Goal: Check status: Check status

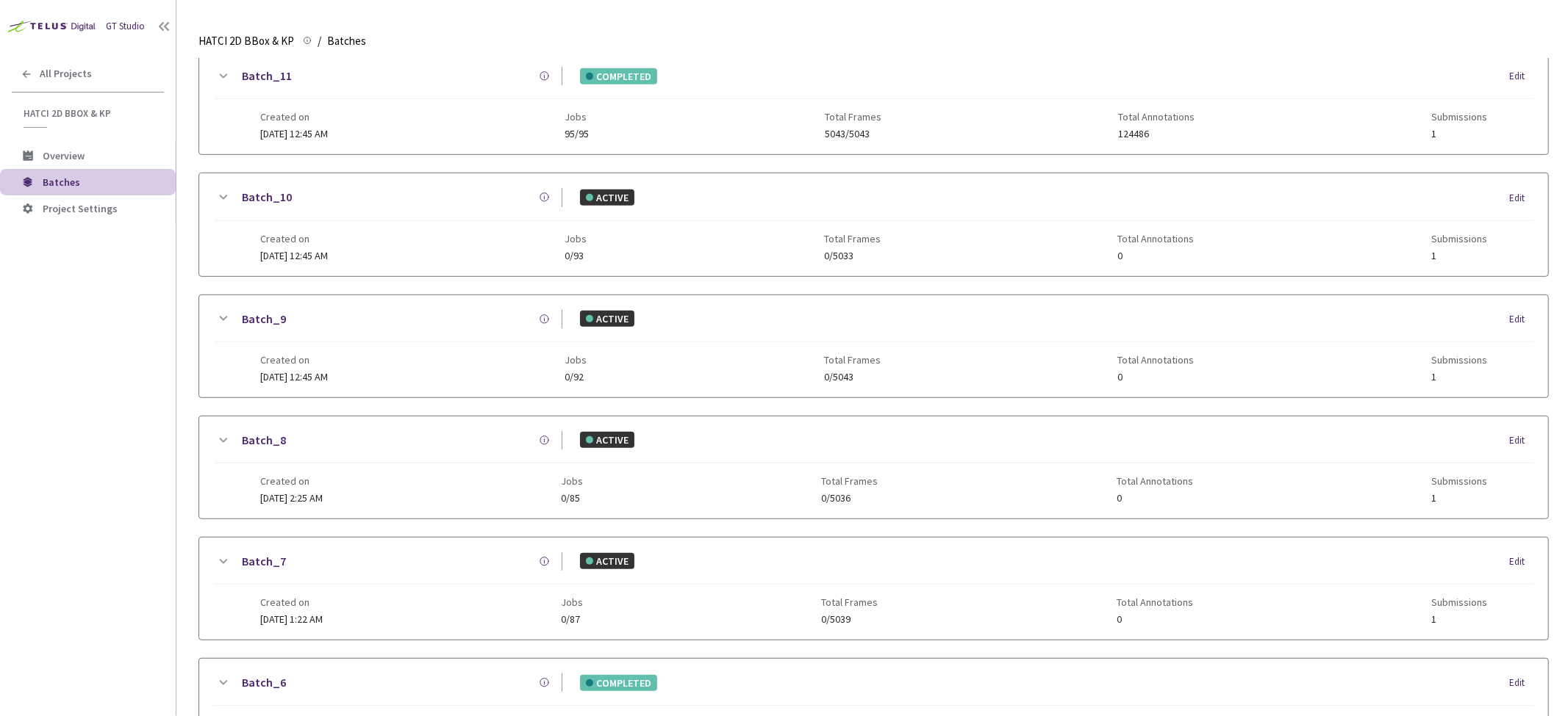
scroll to position [796, 0]
click at [1513, 662] on link "2" at bounding box center [1508, 670] width 22 height 22
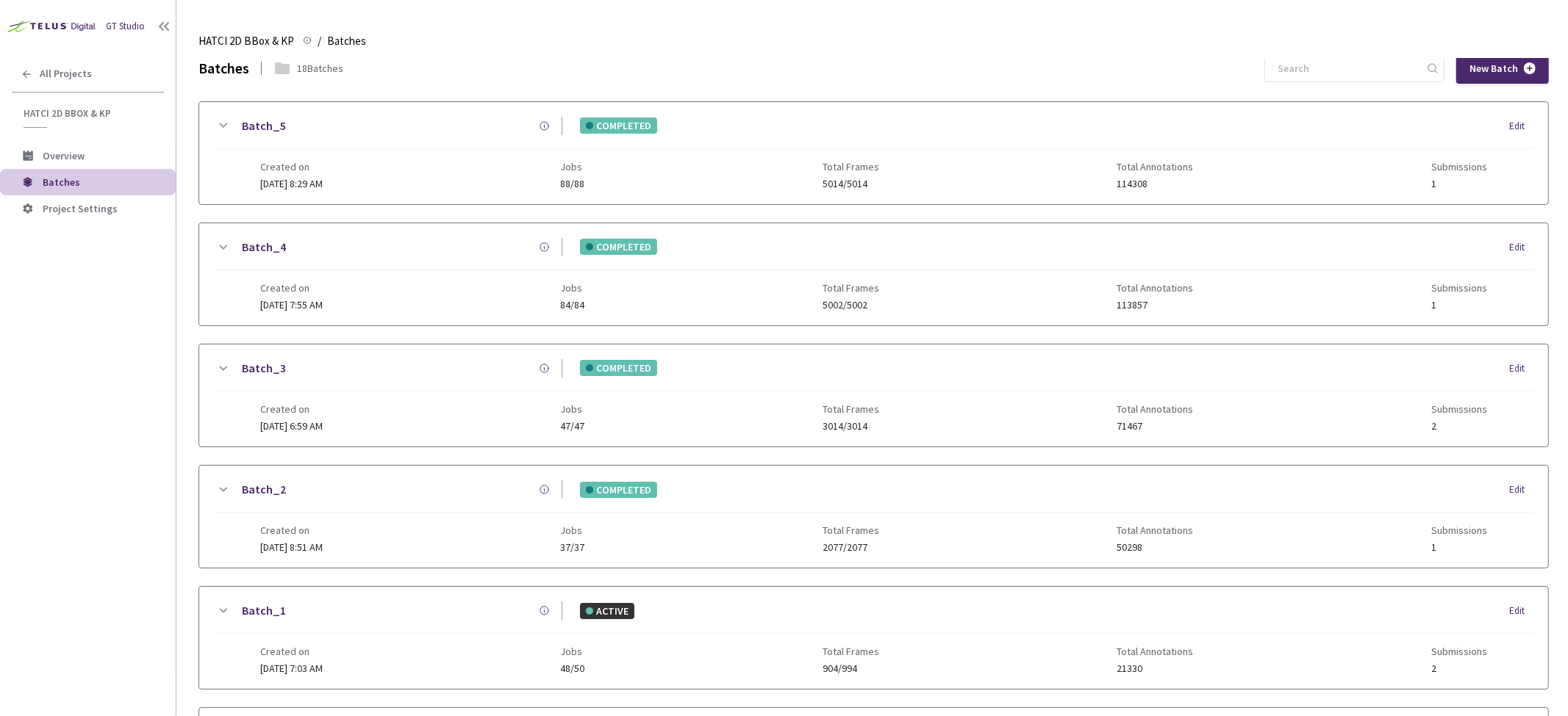
scroll to position [0, 0]
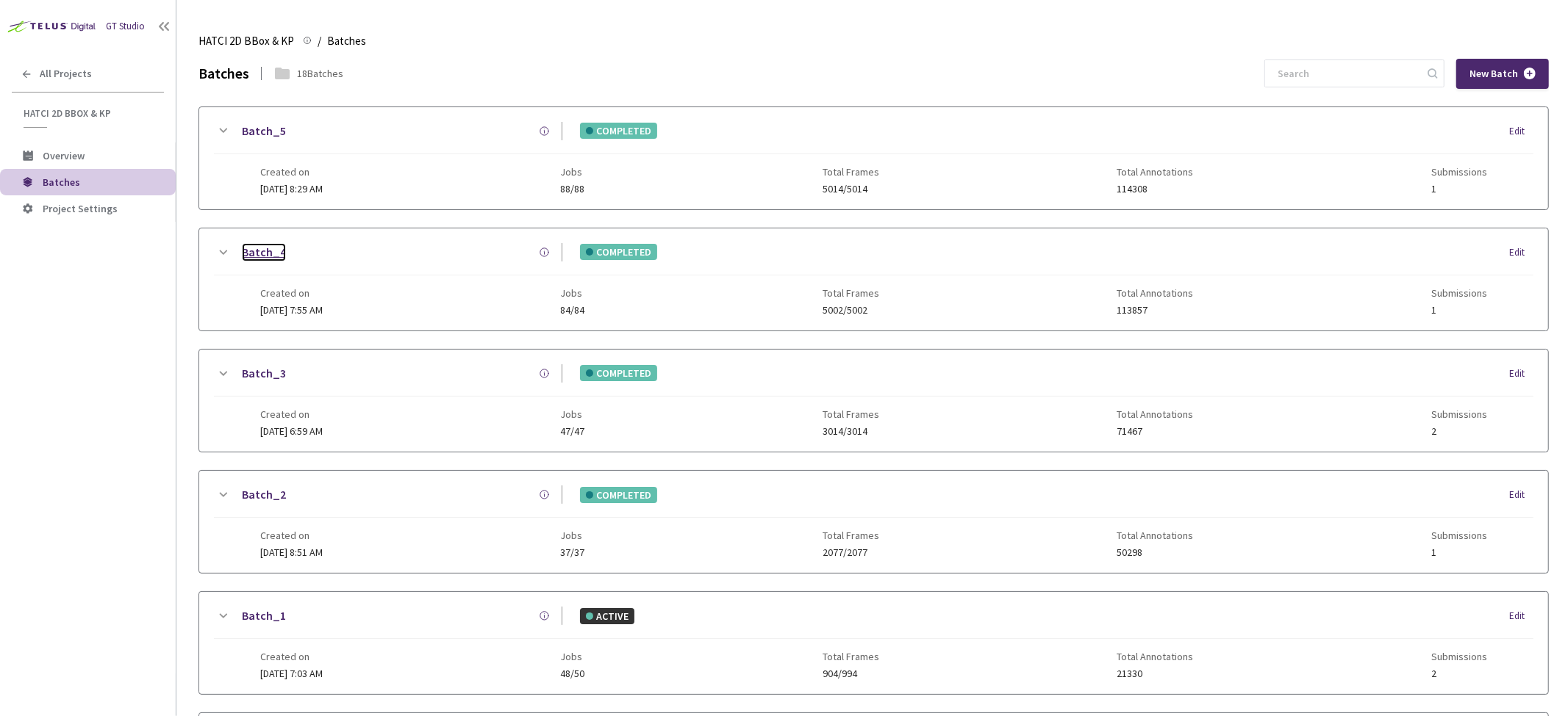
click at [261, 259] on link "Batch_4" at bounding box center [263, 252] width 44 height 19
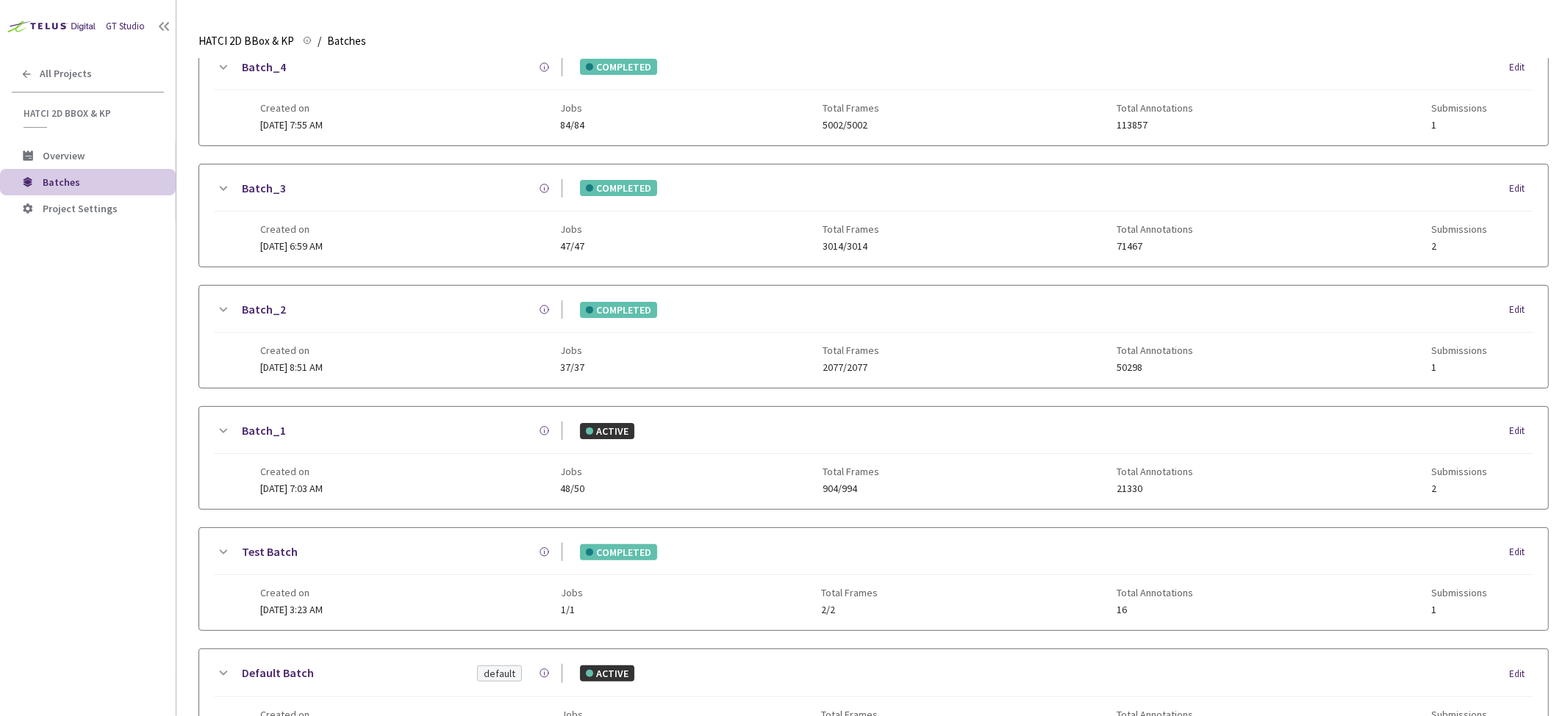
click at [223, 69] on icon at bounding box center [223, 68] width 18 height 18
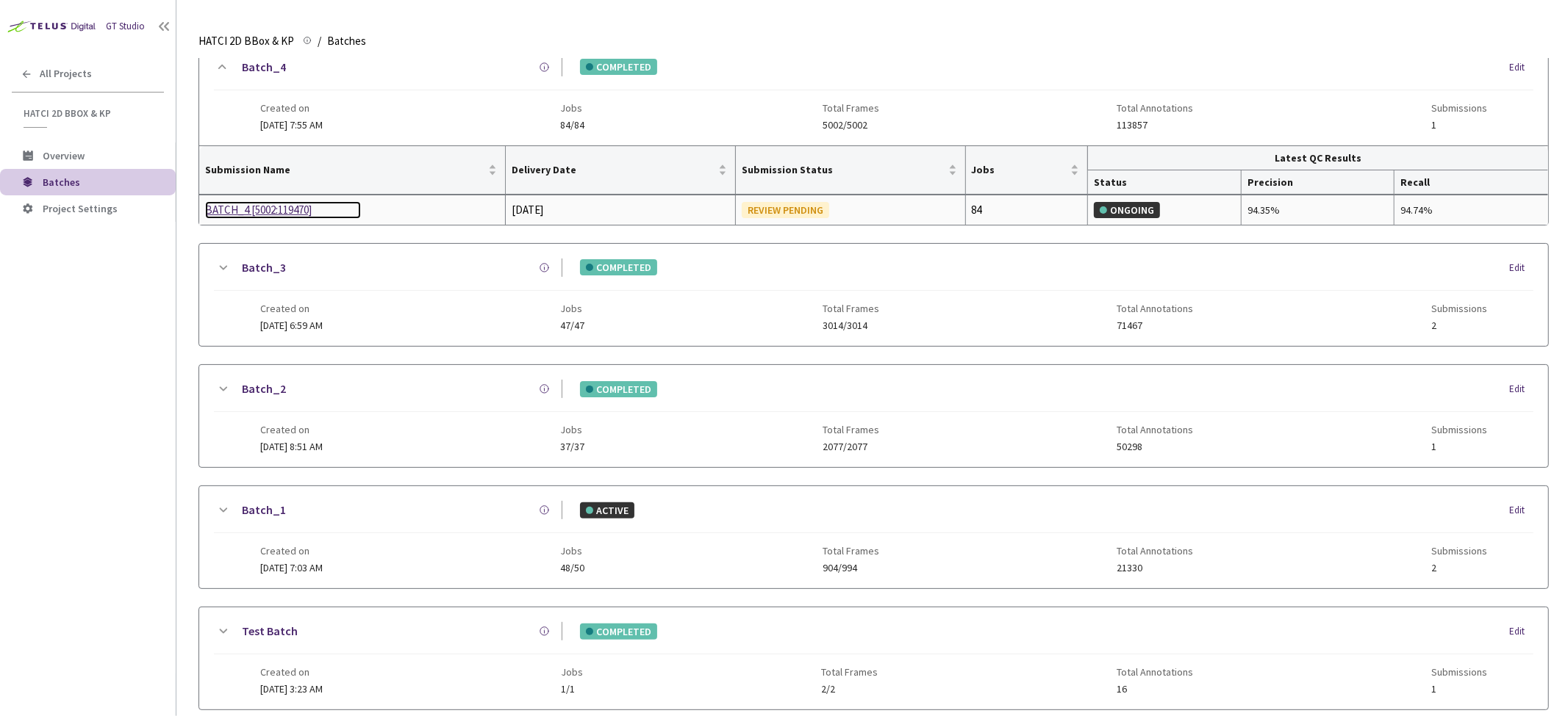
click at [281, 208] on div "BATCH_4 [5002:119470]" at bounding box center [283, 210] width 156 height 18
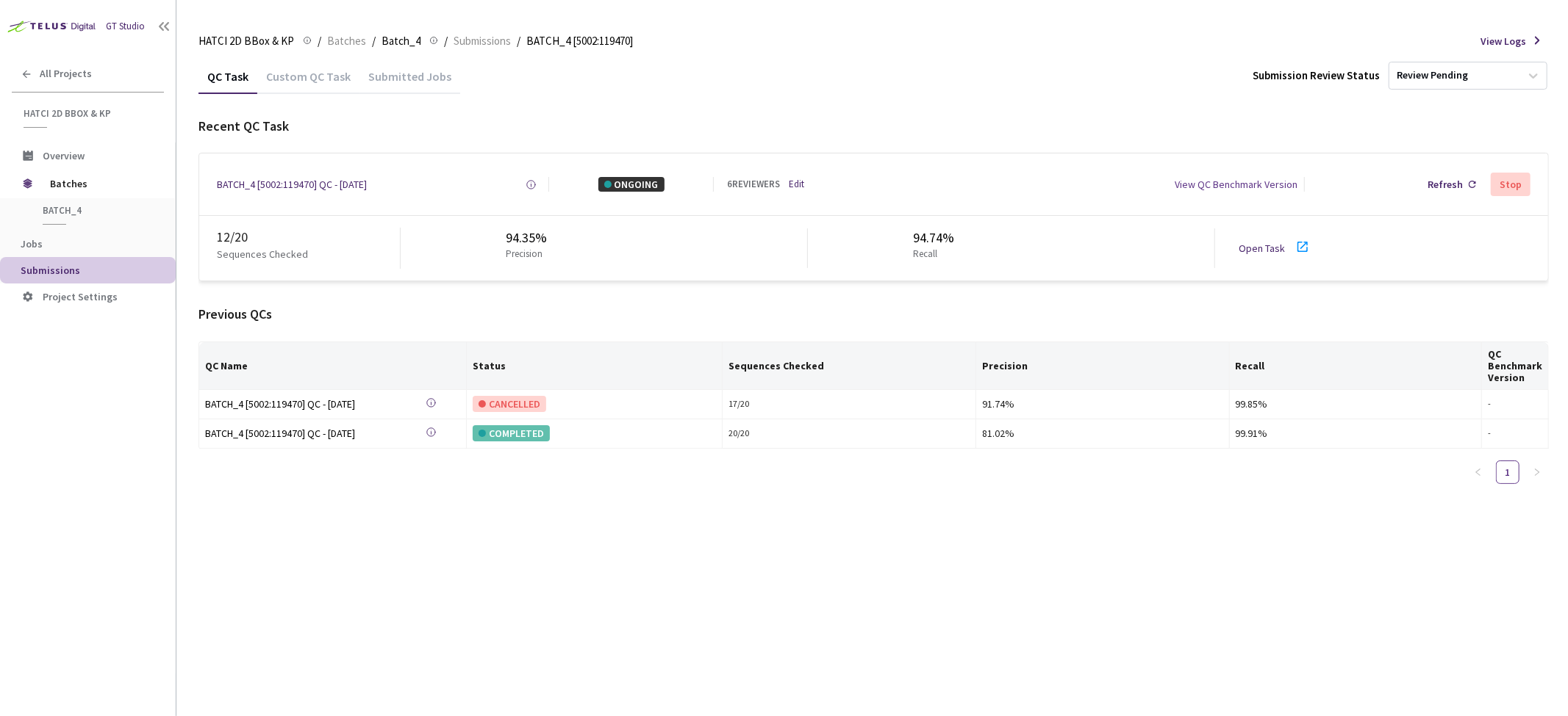
click at [442, 303] on div "Recent QC Task BATCH_4 [5002:119470] QC - 08 Sep, 2025 Created at 08 Sep, 2025 …" at bounding box center [873, 306] width 1350 height 379
click at [319, 183] on div "BATCH_4 [5002:119470] QC - [DATE]" at bounding box center [292, 184] width 150 height 15
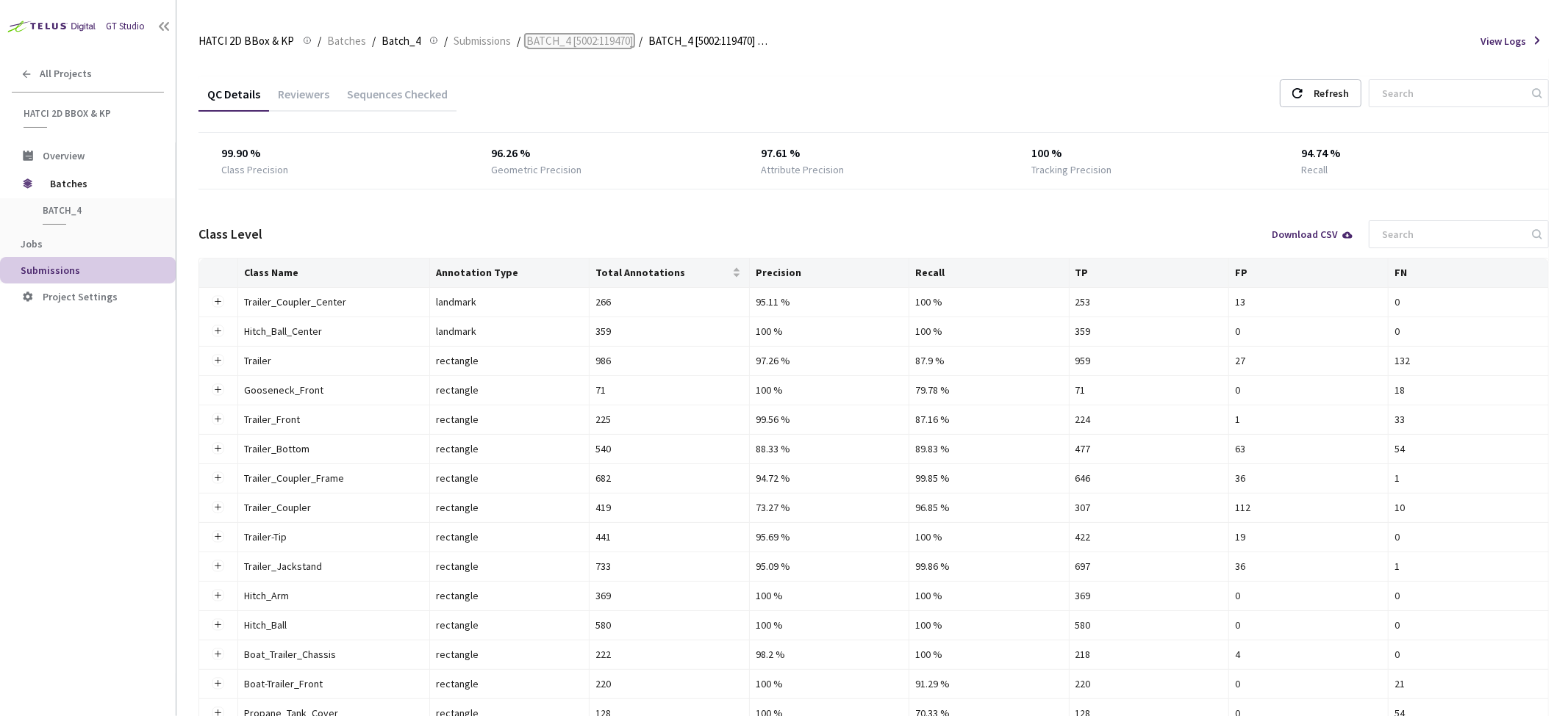
click at [562, 42] on span "BATCH_4 [5002:119470]" at bounding box center [579, 41] width 107 height 18
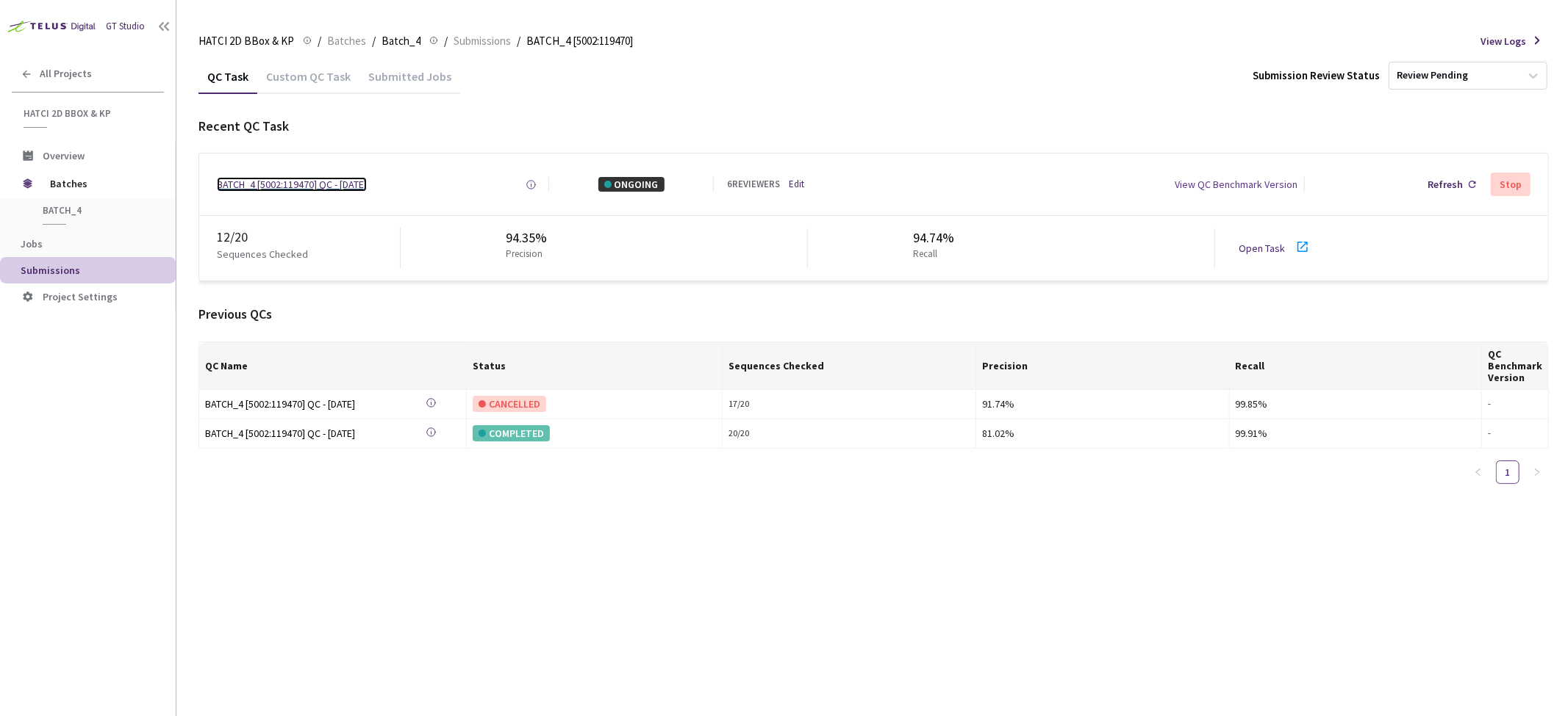
click at [349, 186] on div "BATCH_4 [5002:119470] QC - [DATE]" at bounding box center [292, 184] width 150 height 15
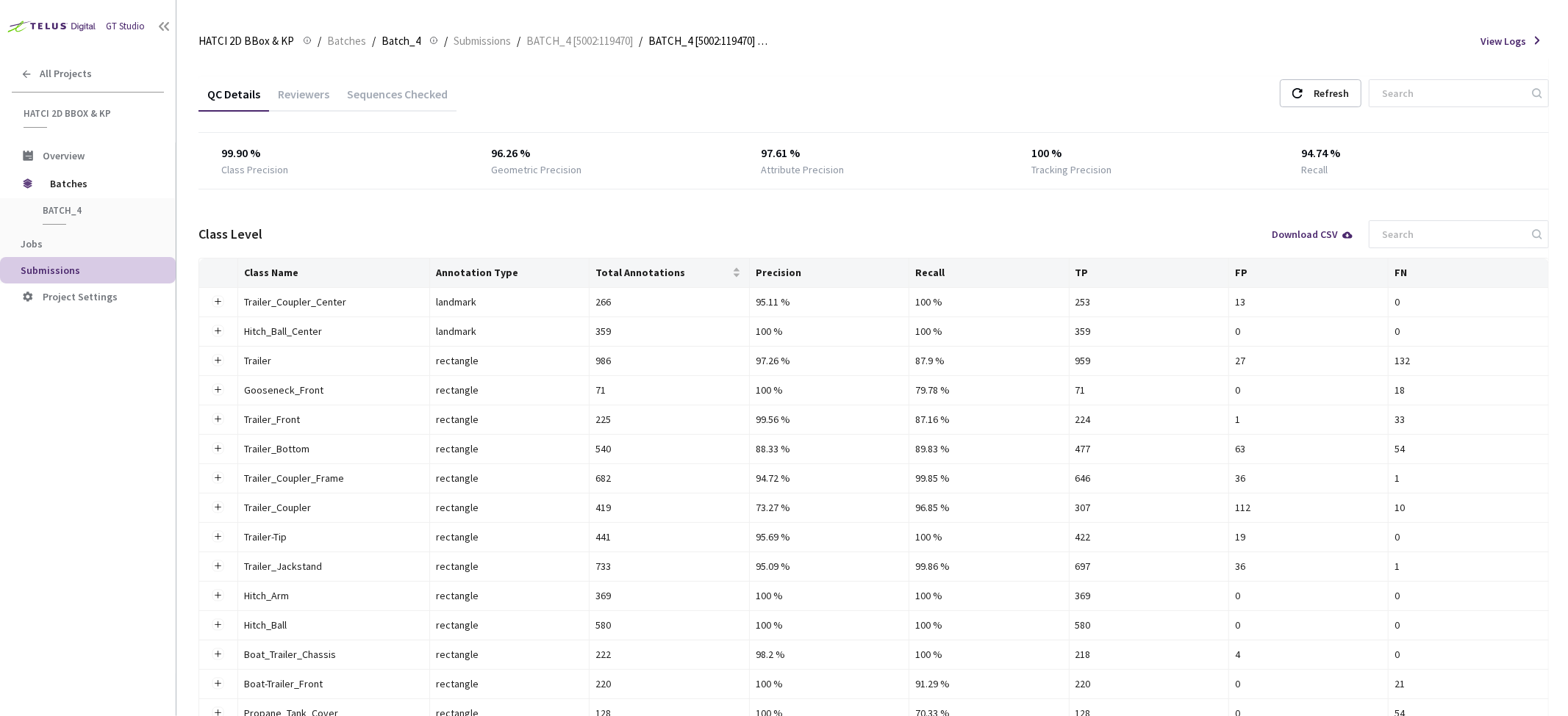
click at [410, 100] on div "Sequences Checked" at bounding box center [398, 99] width 118 height 25
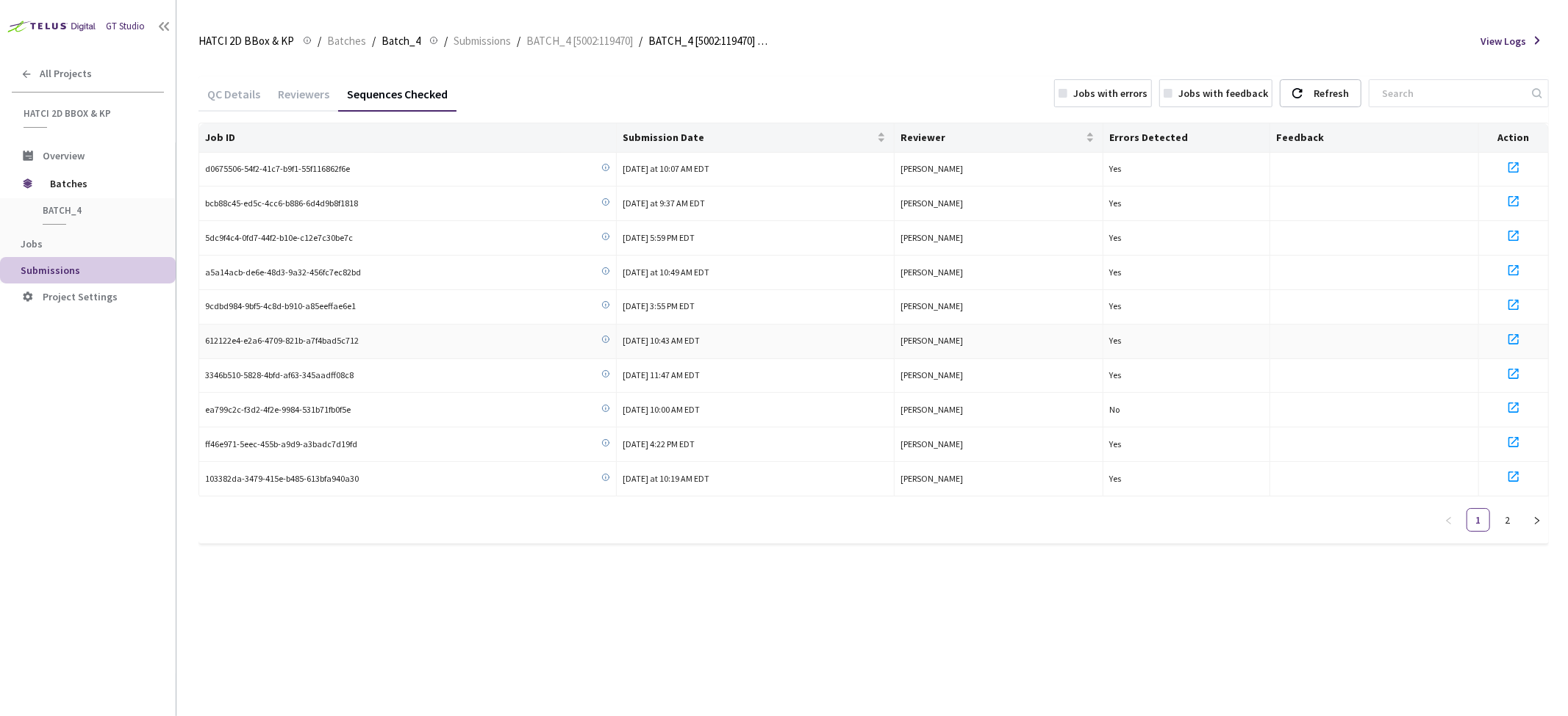
click at [1509, 332] on icon at bounding box center [1514, 339] width 18 height 18
click at [1516, 305] on icon at bounding box center [1514, 305] width 18 height 18
click at [610, 38] on span "BATCH_4 [5002:119470]" at bounding box center [579, 41] width 107 height 18
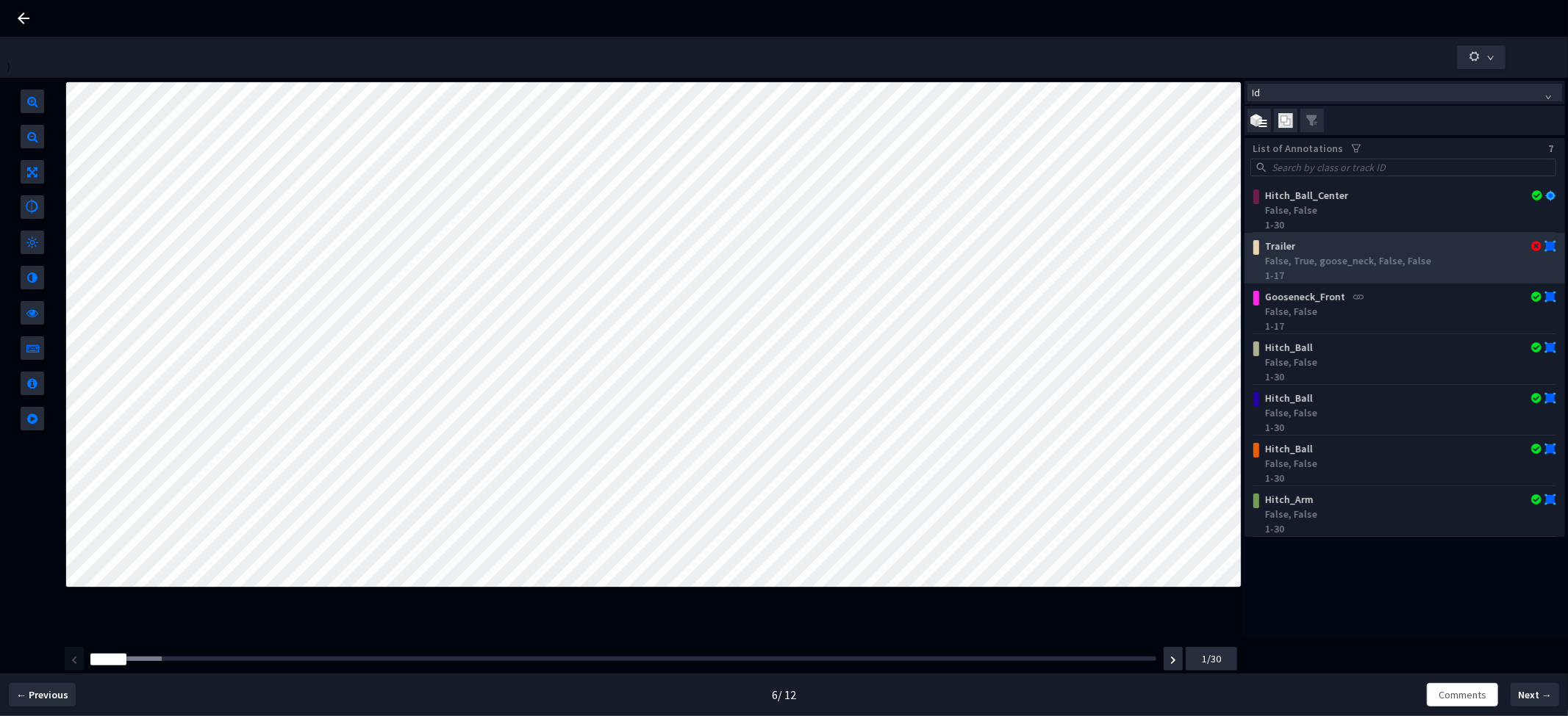
click at [1379, 251] on div "Trailer" at bounding box center [1377, 246] width 238 height 15
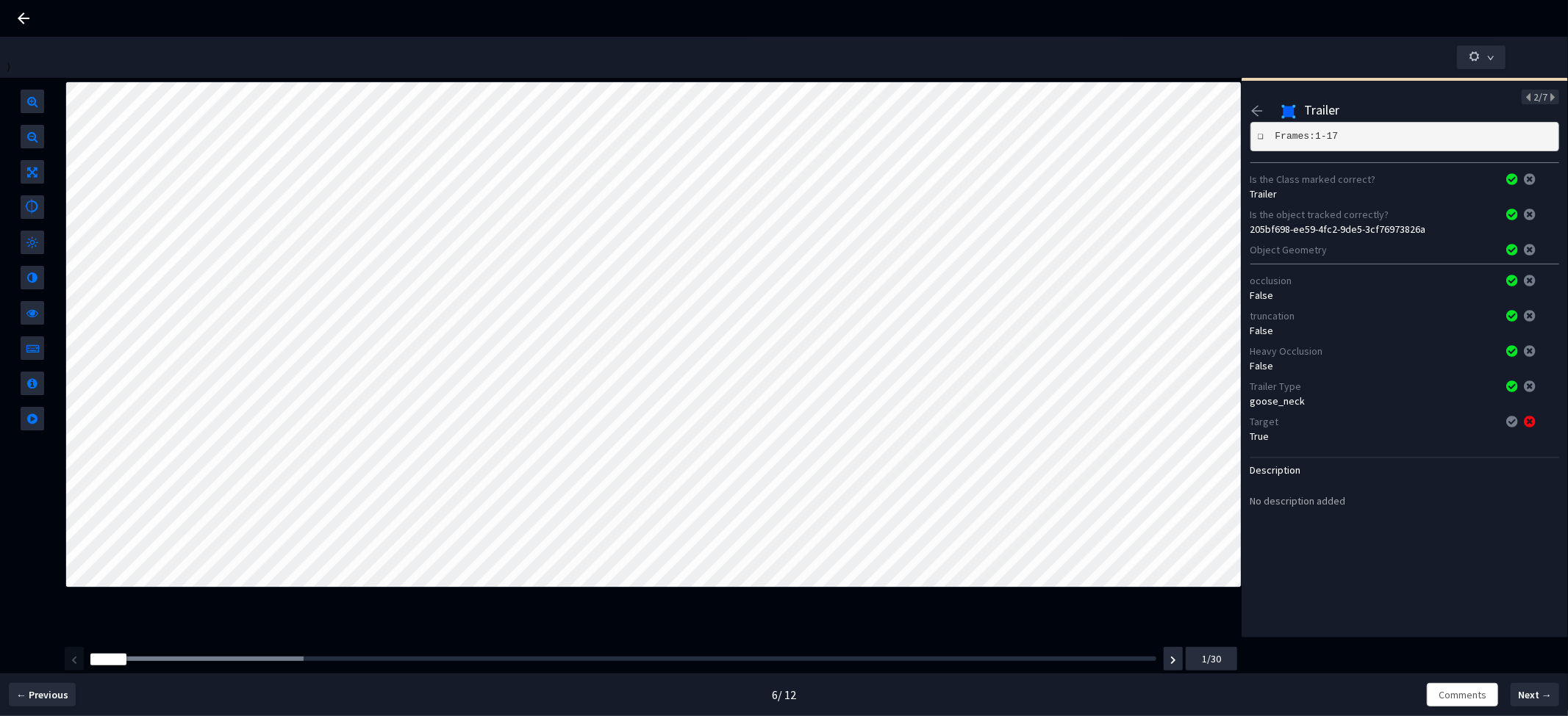
click at [615, 662] on div "Frame : 15" at bounding box center [623, 659] width 1077 height 15
click at [620, 658] on div "Frame : 15" at bounding box center [624, 659] width 1066 height 4
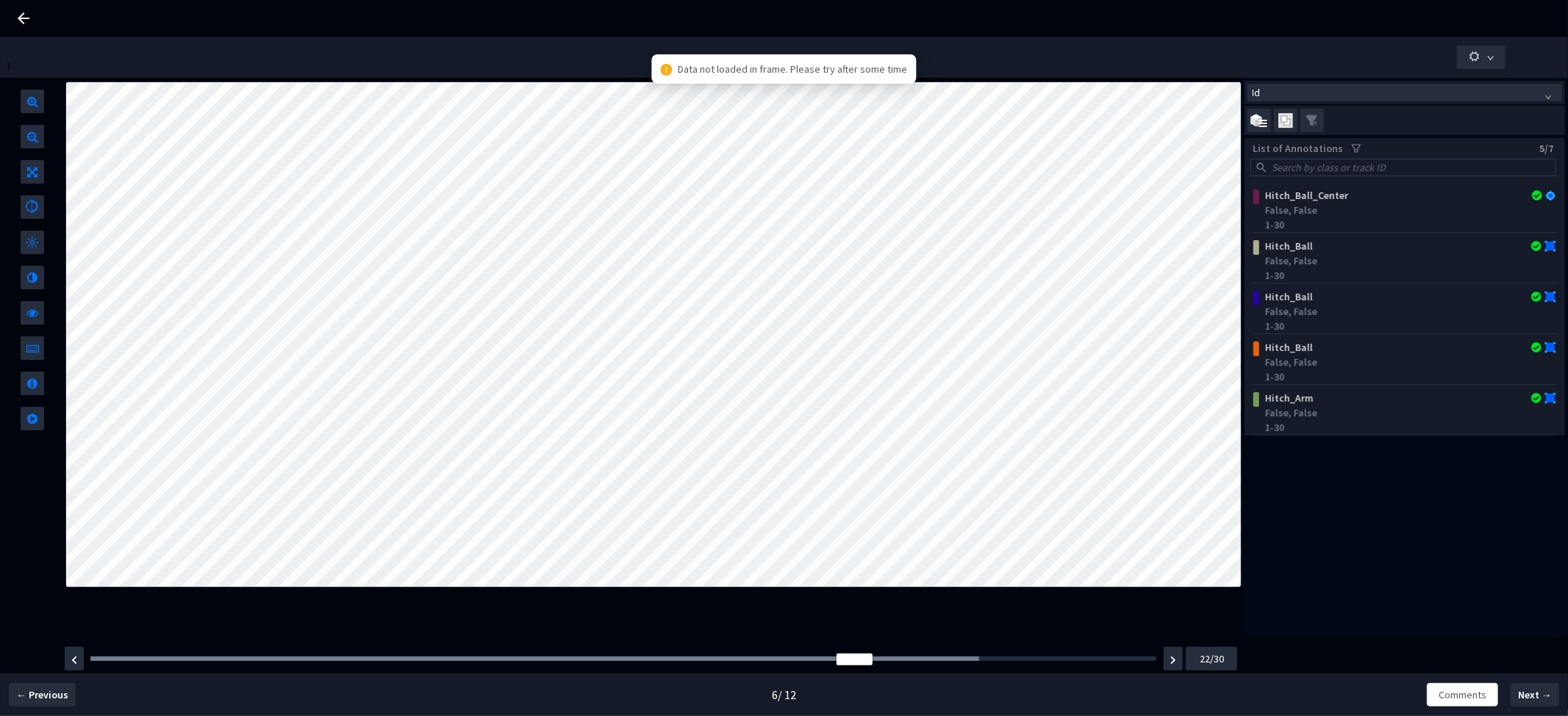
drag, startPoint x: 620, startPoint y: 658, endPoint x: 769, endPoint y: 644, distance: 149.7
click at [770, 644] on div "Frame : 17 22/30" at bounding box center [649, 659] width 1174 height 41
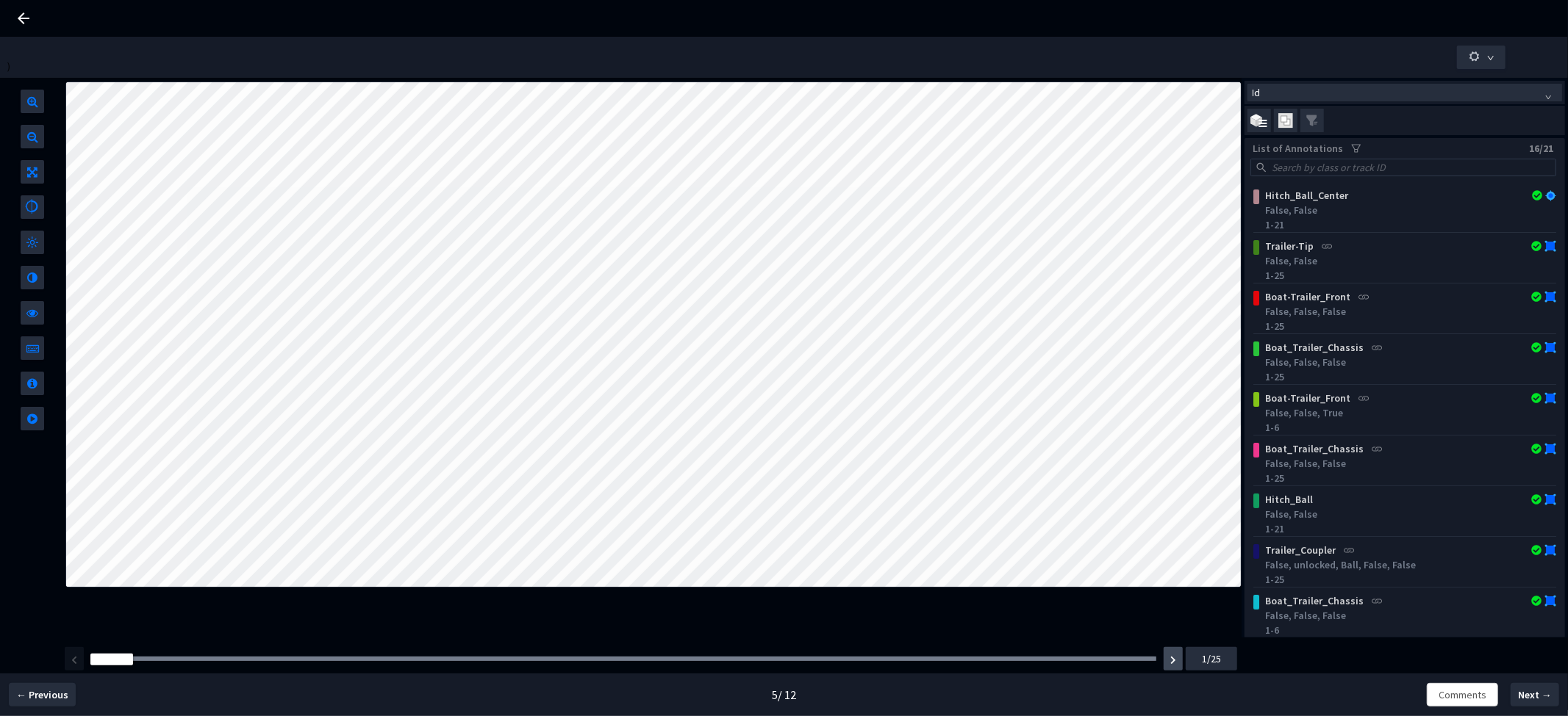
click at [1177, 662] on button "button" at bounding box center [1172, 659] width 19 height 24
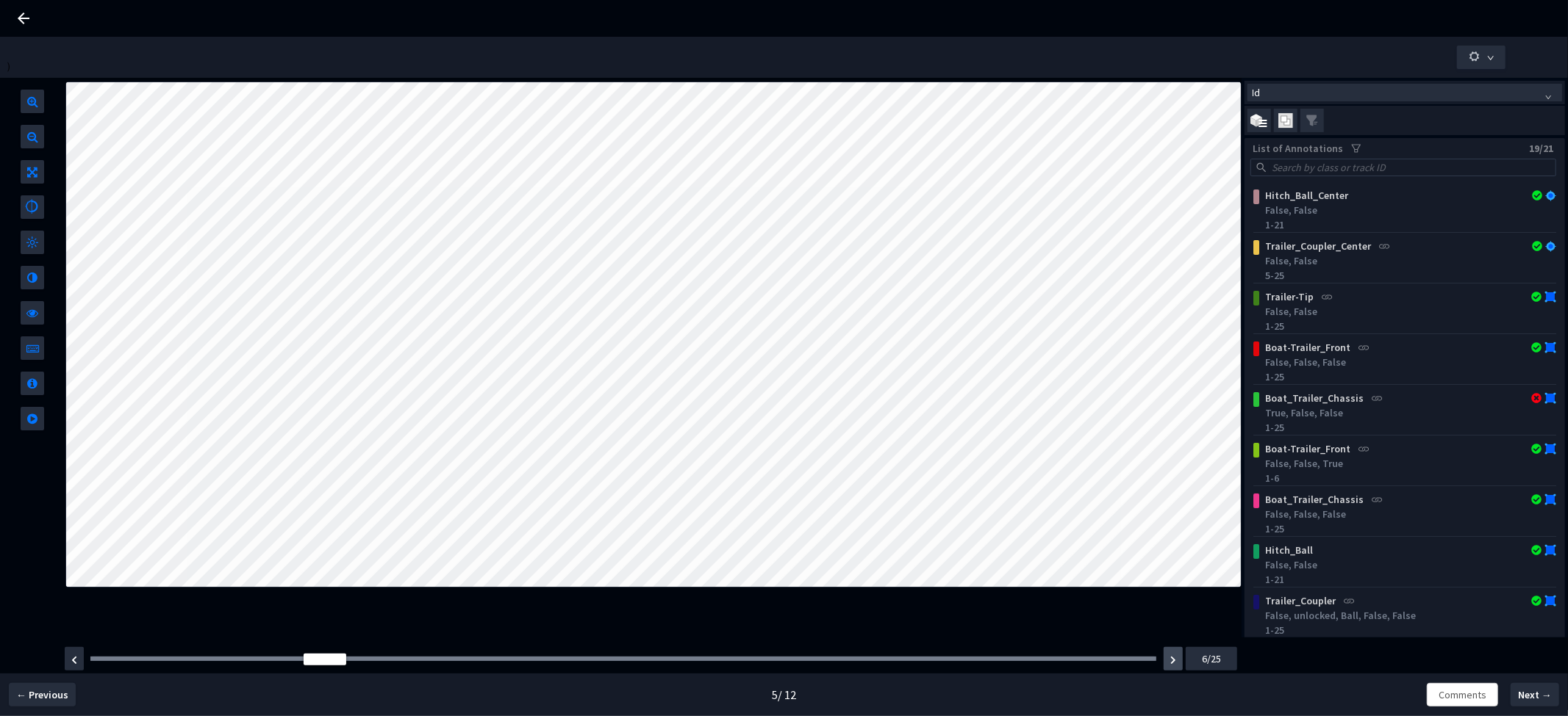
click at [1177, 662] on button "button" at bounding box center [1172, 659] width 19 height 24
click at [1177, 661] on button "button" at bounding box center [1172, 659] width 19 height 24
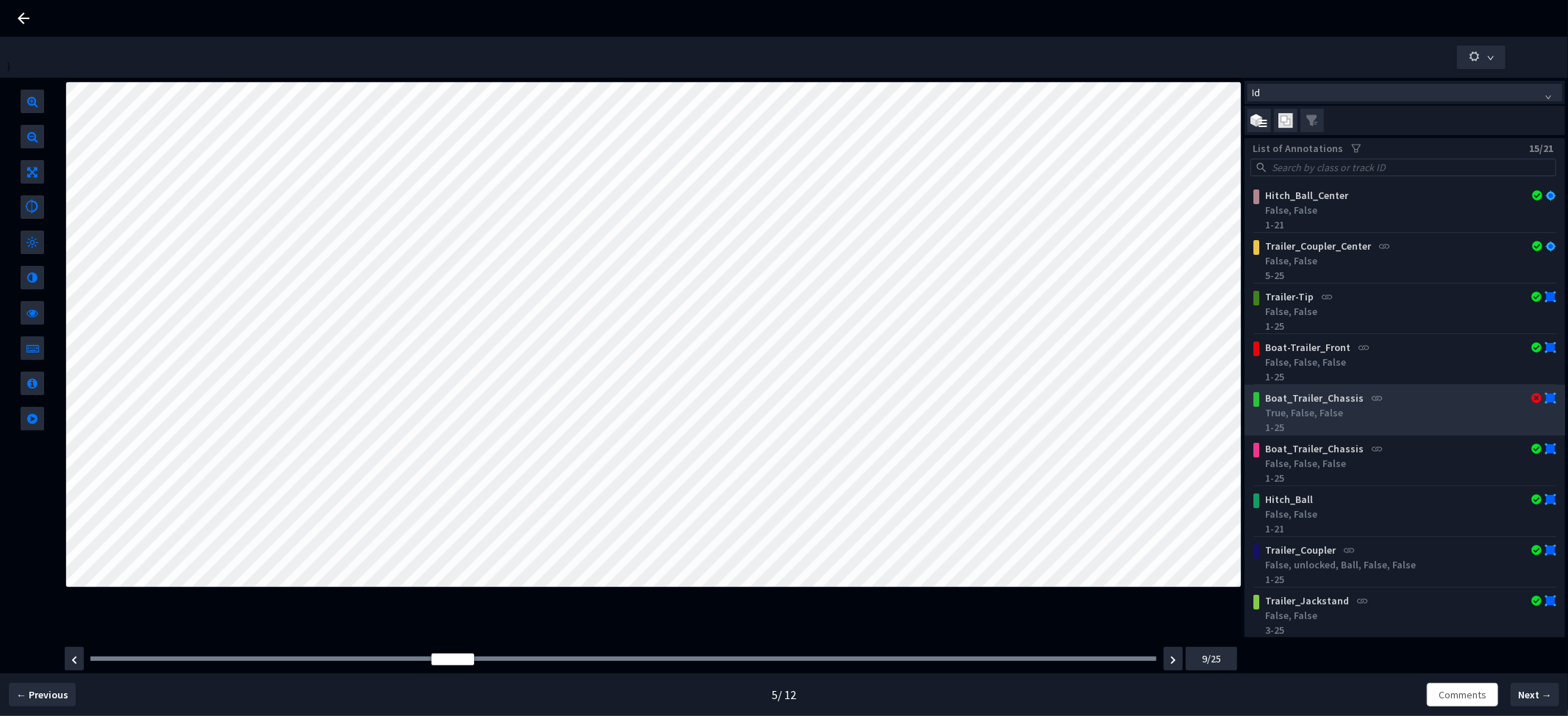
click at [1405, 410] on div "True, False, False" at bounding box center [1407, 412] width 286 height 15
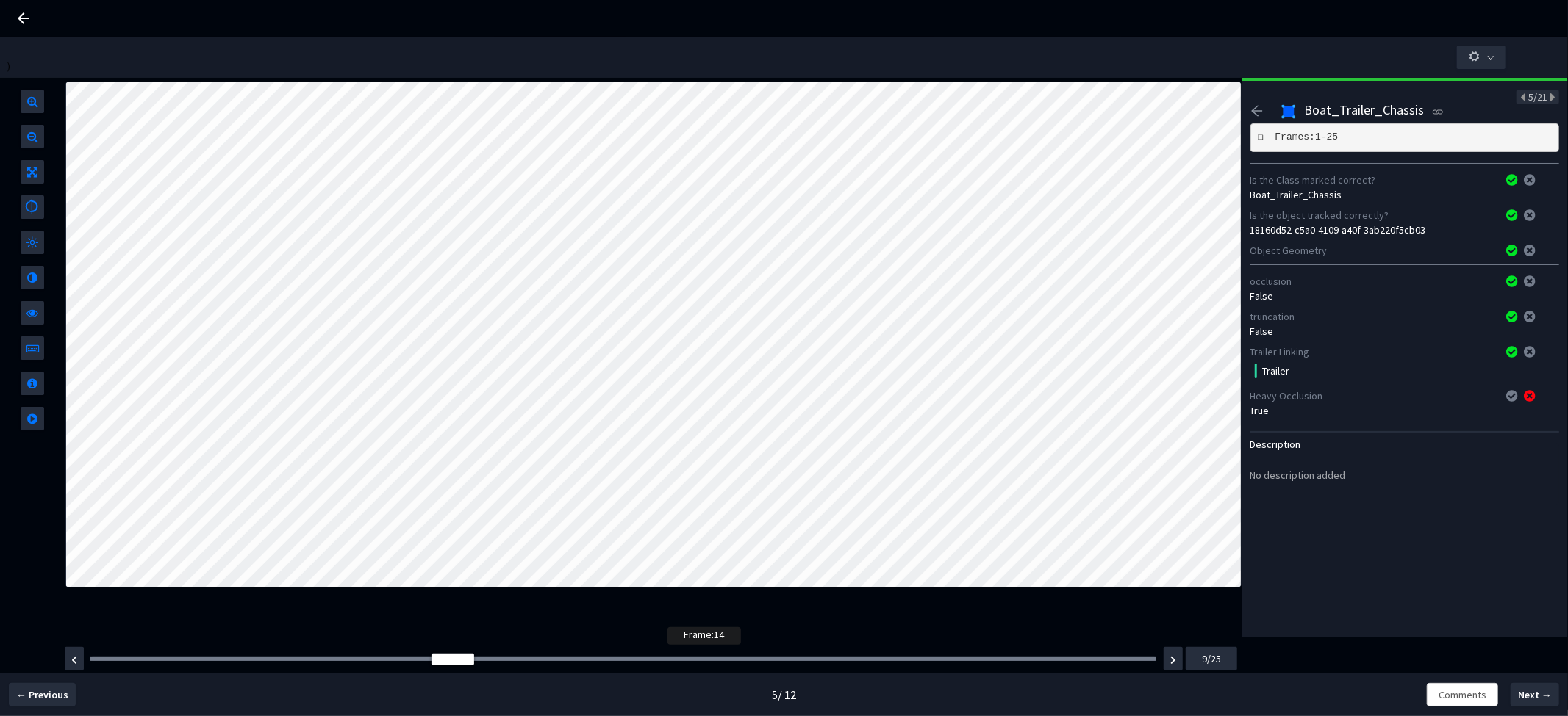
click at [673, 658] on div at bounding box center [624, 659] width 1066 height 4
drag, startPoint x: 673, startPoint y: 658, endPoint x: 716, endPoint y: 658, distance: 43.0
click at [716, 658] on div at bounding box center [708, 660] width 42 height 12
click at [1258, 103] on div "5/21" at bounding box center [1404, 97] width 309 height 15
click at [1258, 108] on icon "arrow-left" at bounding box center [1256, 110] width 13 height 13
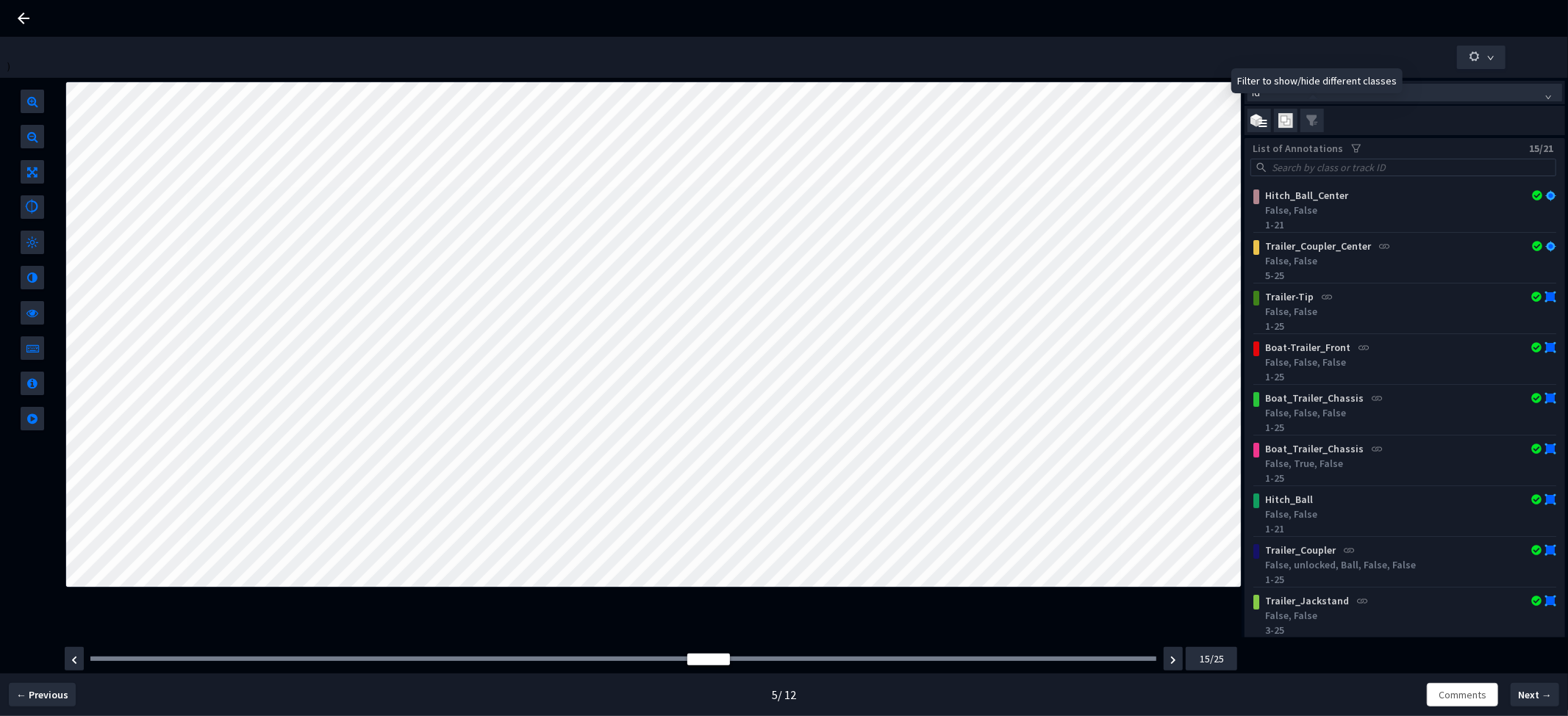
click at [1318, 125] on span at bounding box center [1312, 120] width 24 height 24
click at [0, 0] on input "checkbox" at bounding box center [0, 0] width 0 height 0
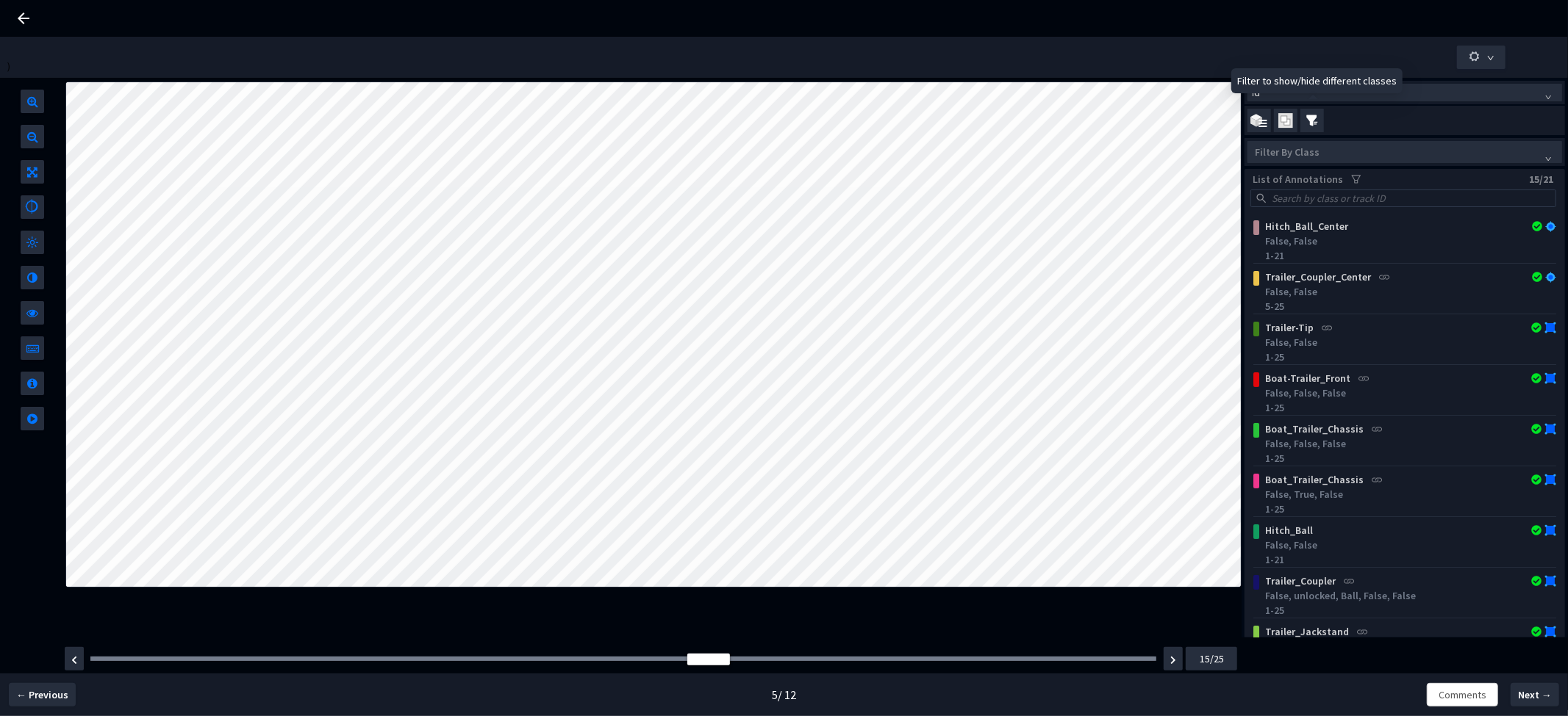
click at [1318, 125] on span at bounding box center [1312, 120] width 24 height 24
click at [0, 0] on input "checkbox" at bounding box center [0, 0] width 0 height 0
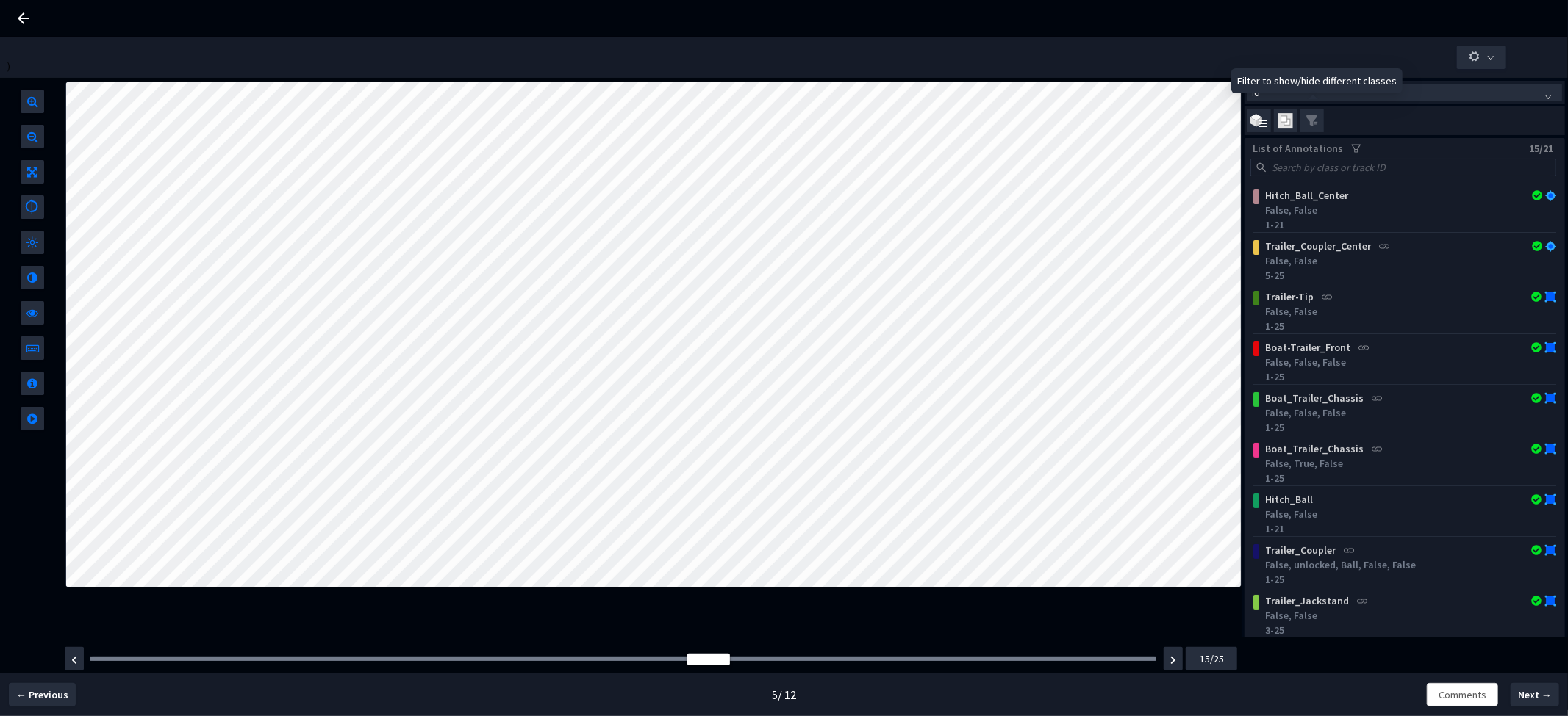
click at [1318, 125] on span at bounding box center [1312, 120] width 24 height 24
click at [0, 0] on input "checkbox" at bounding box center [0, 0] width 0 height 0
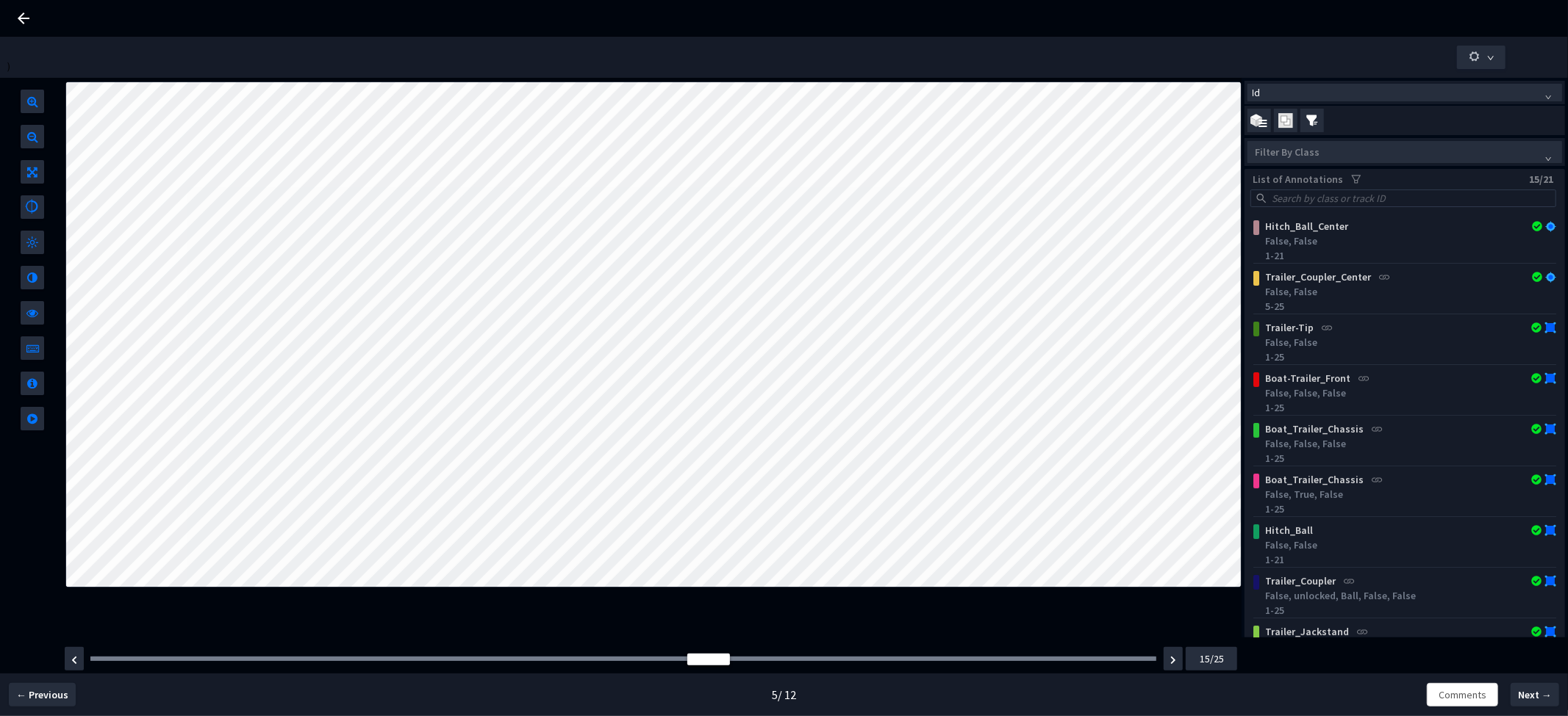
click at [1313, 148] on div at bounding box center [1397, 151] width 294 height 13
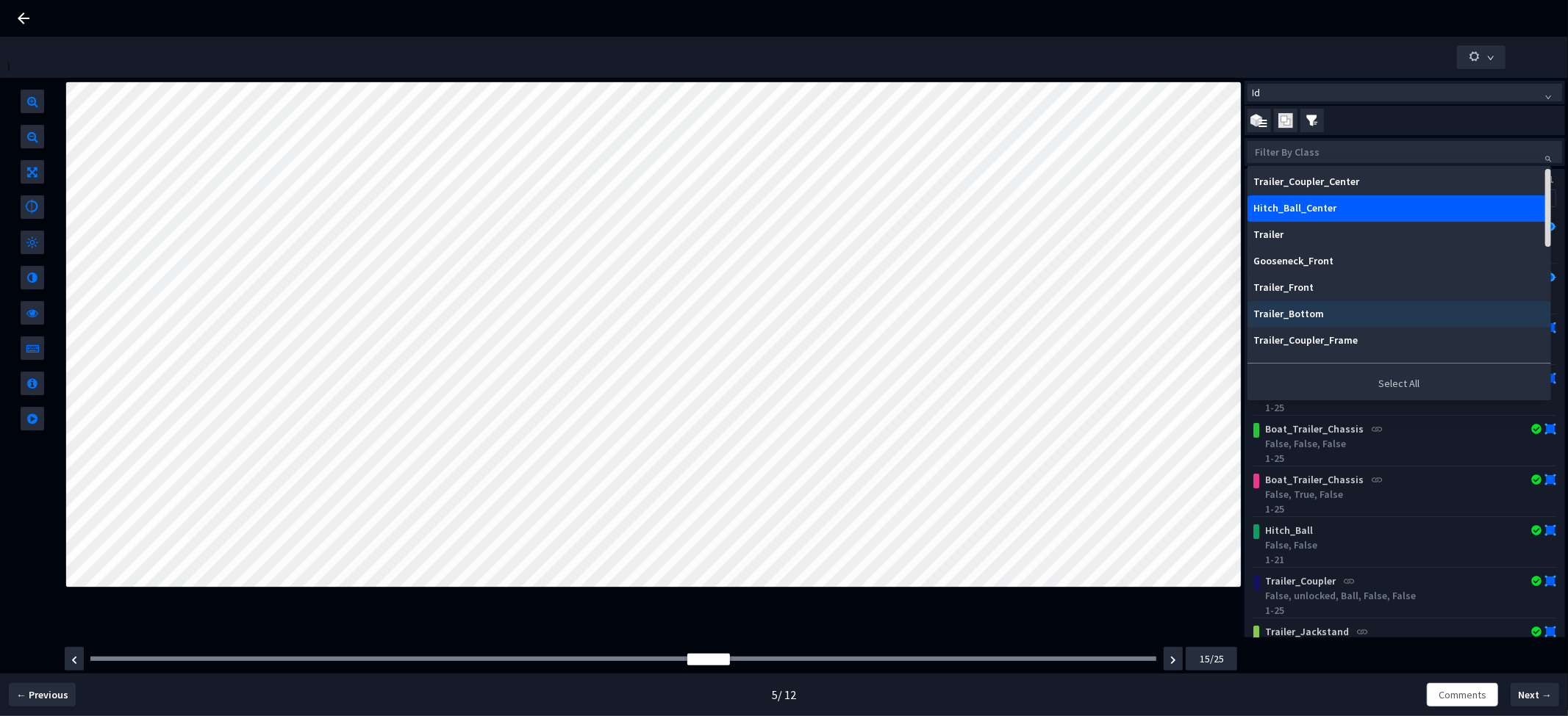
scroll to position [288, 0]
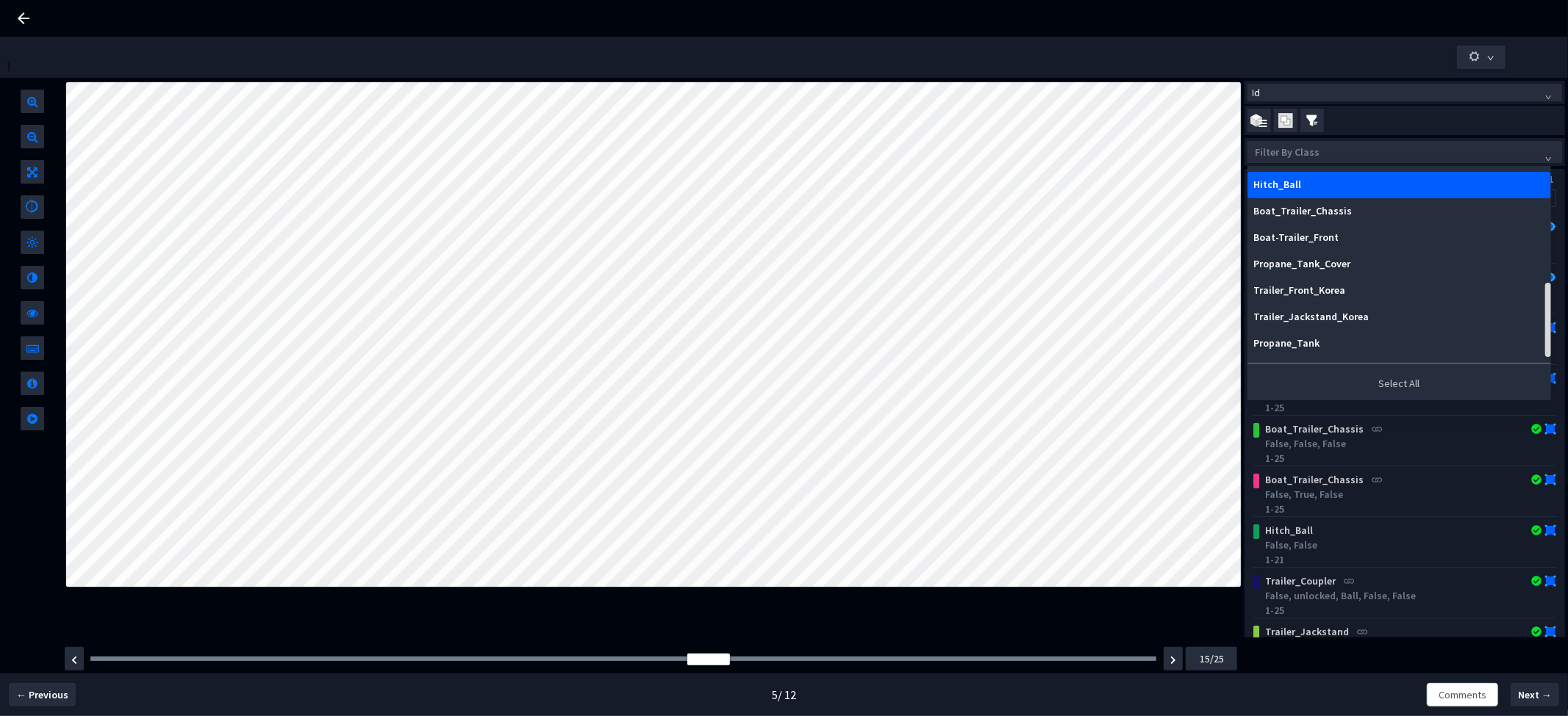
click at [1315, 123] on img at bounding box center [1312, 120] width 12 height 12
click at [0, 0] on input "checkbox" at bounding box center [0, 0] width 0 height 0
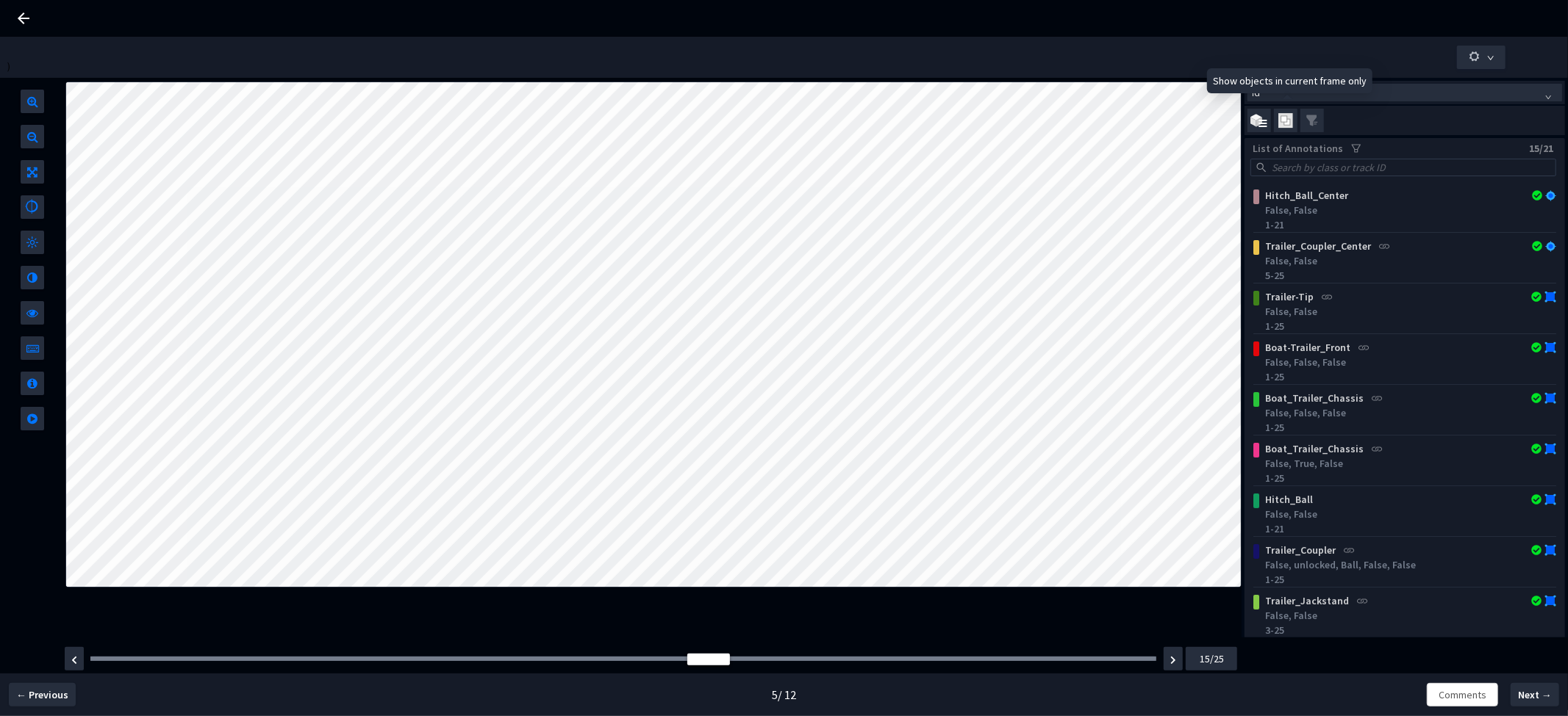
click at [1290, 122] on img at bounding box center [1285, 121] width 15 height 16
click at [0, 0] on input "checkbox" at bounding box center [0, 0] width 0 height 0
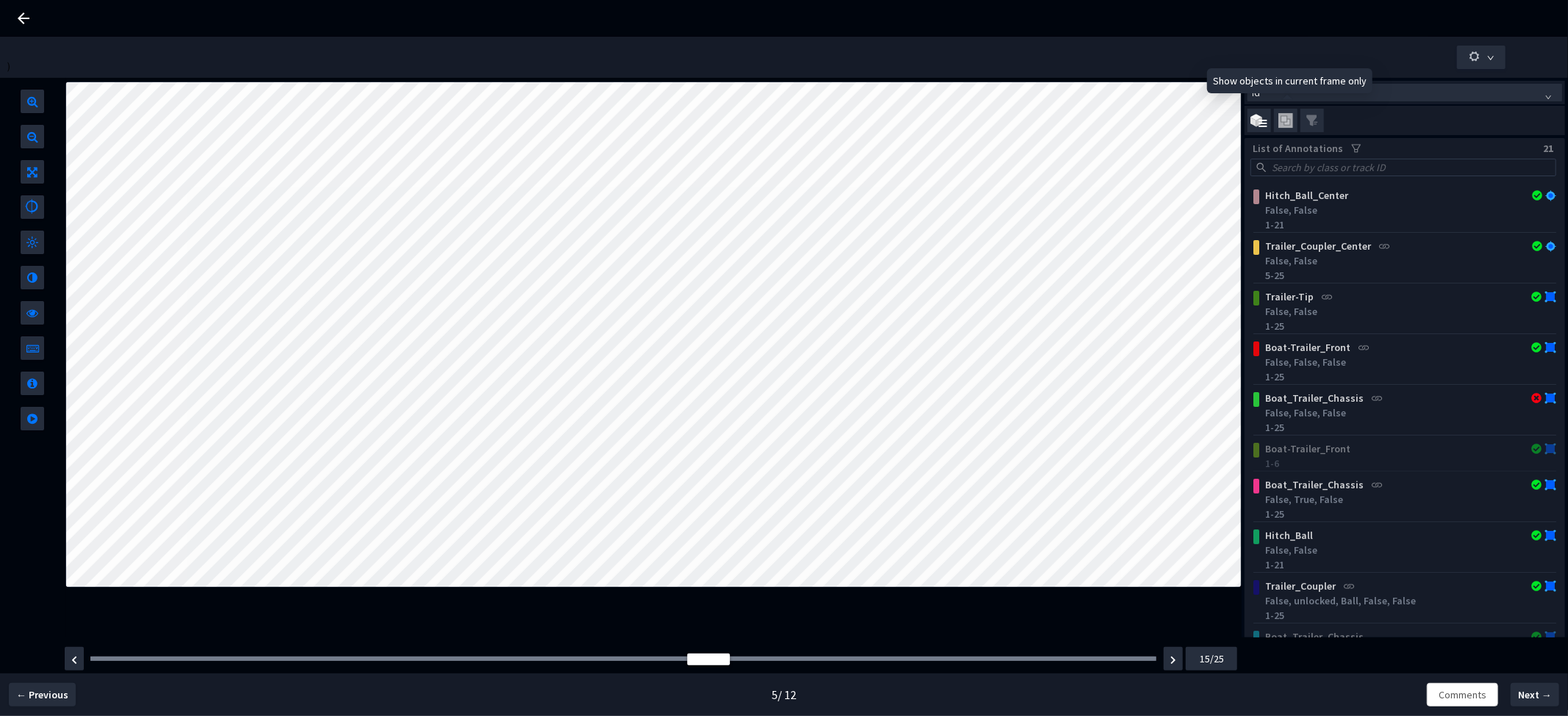
click at [1290, 122] on img at bounding box center [1285, 121] width 15 height 16
click at [0, 0] on input "checkbox" at bounding box center [0, 0] width 0 height 0
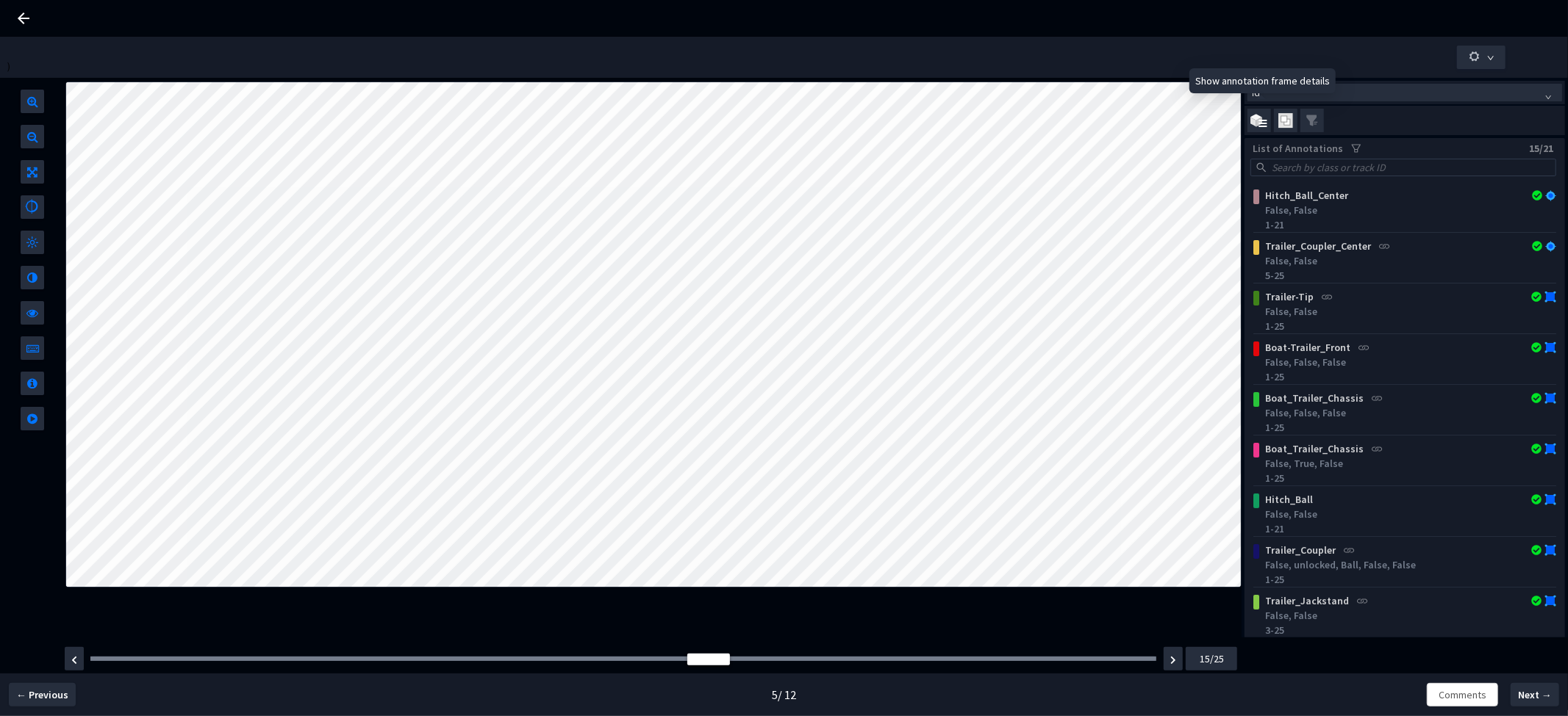
click at [1258, 119] on img at bounding box center [1258, 120] width 17 height 14
click at [0, 0] on input "checkbox" at bounding box center [0, 0] width 0 height 0
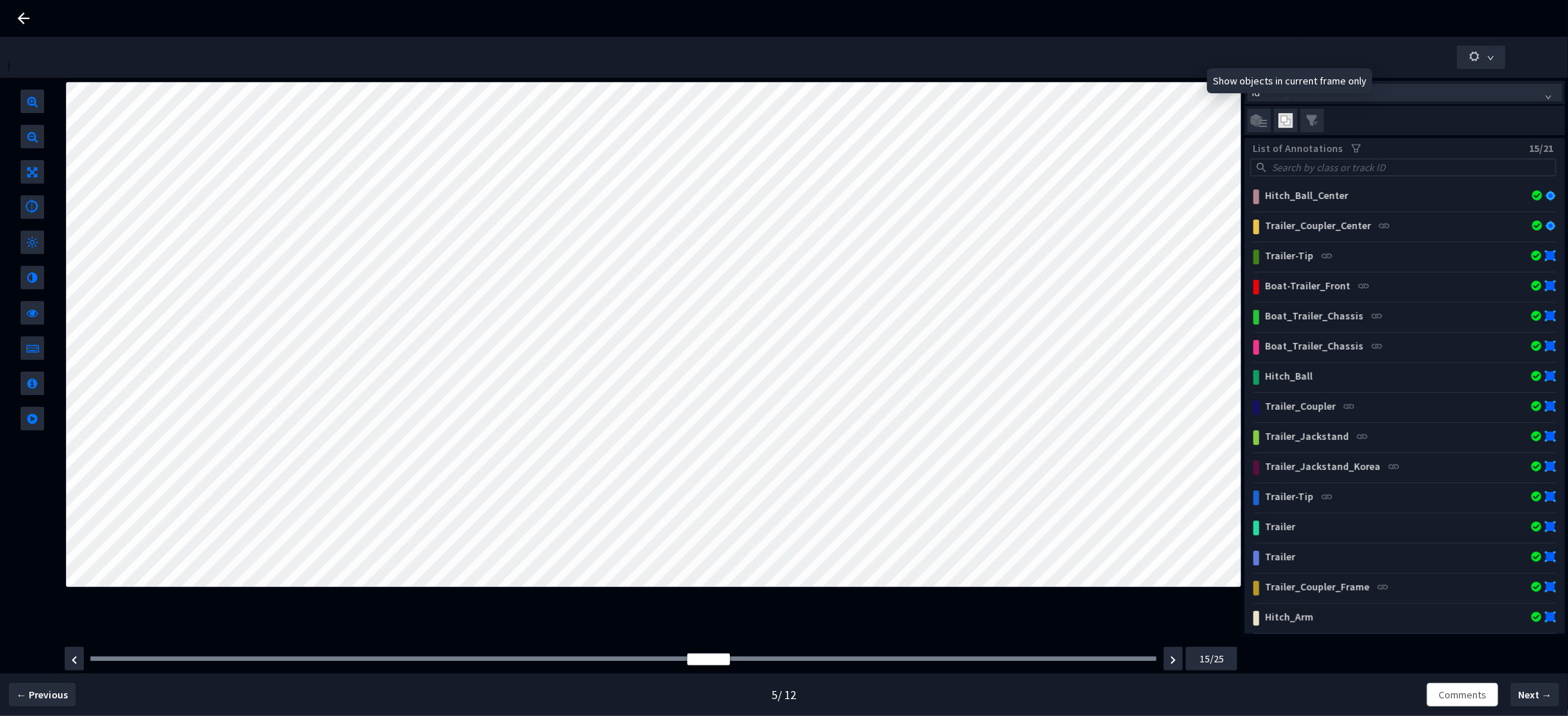
click at [1283, 123] on img at bounding box center [1285, 121] width 15 height 16
click at [0, 0] on input "checkbox" at bounding box center [0, 0] width 0 height 0
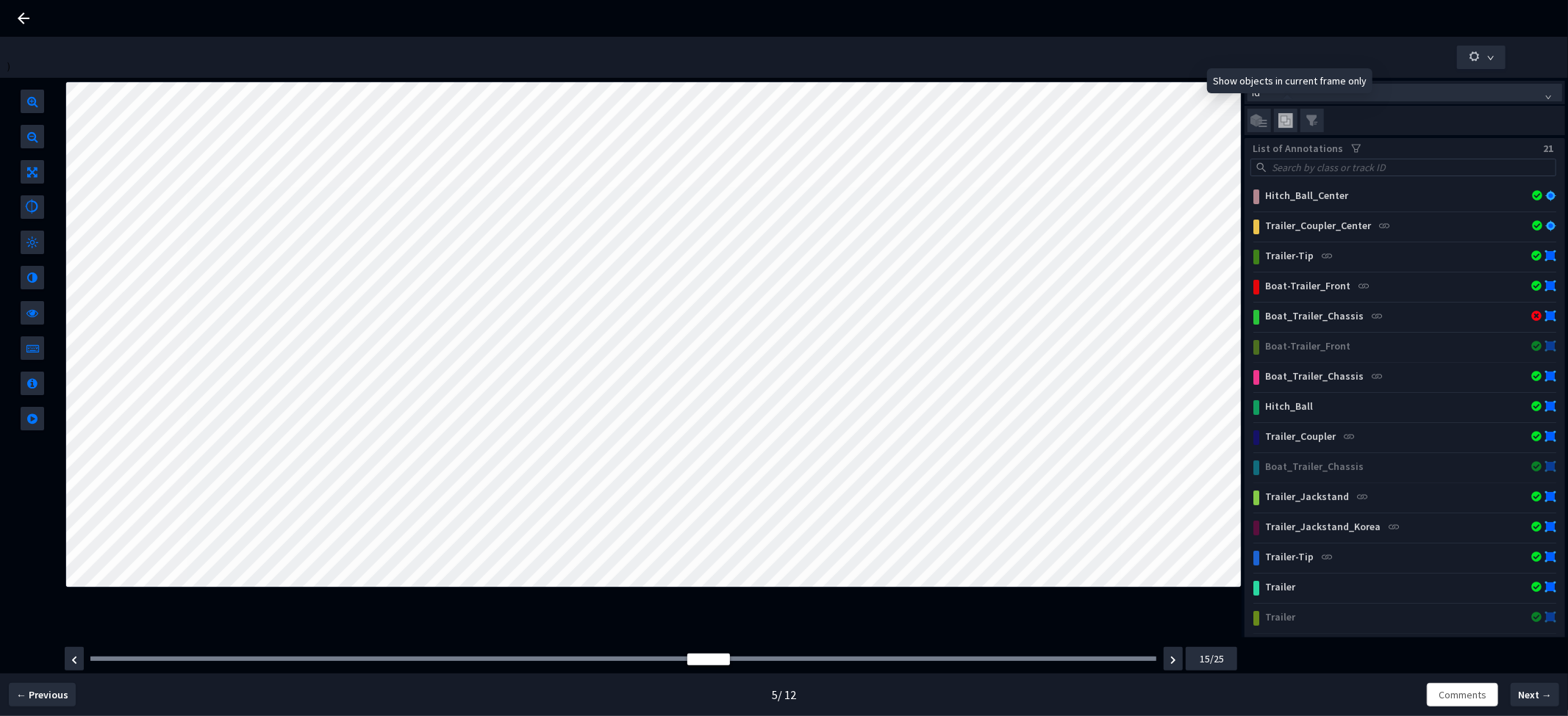
click at [1283, 123] on img at bounding box center [1285, 121] width 15 height 16
click at [0, 0] on input "checkbox" at bounding box center [0, 0] width 0 height 0
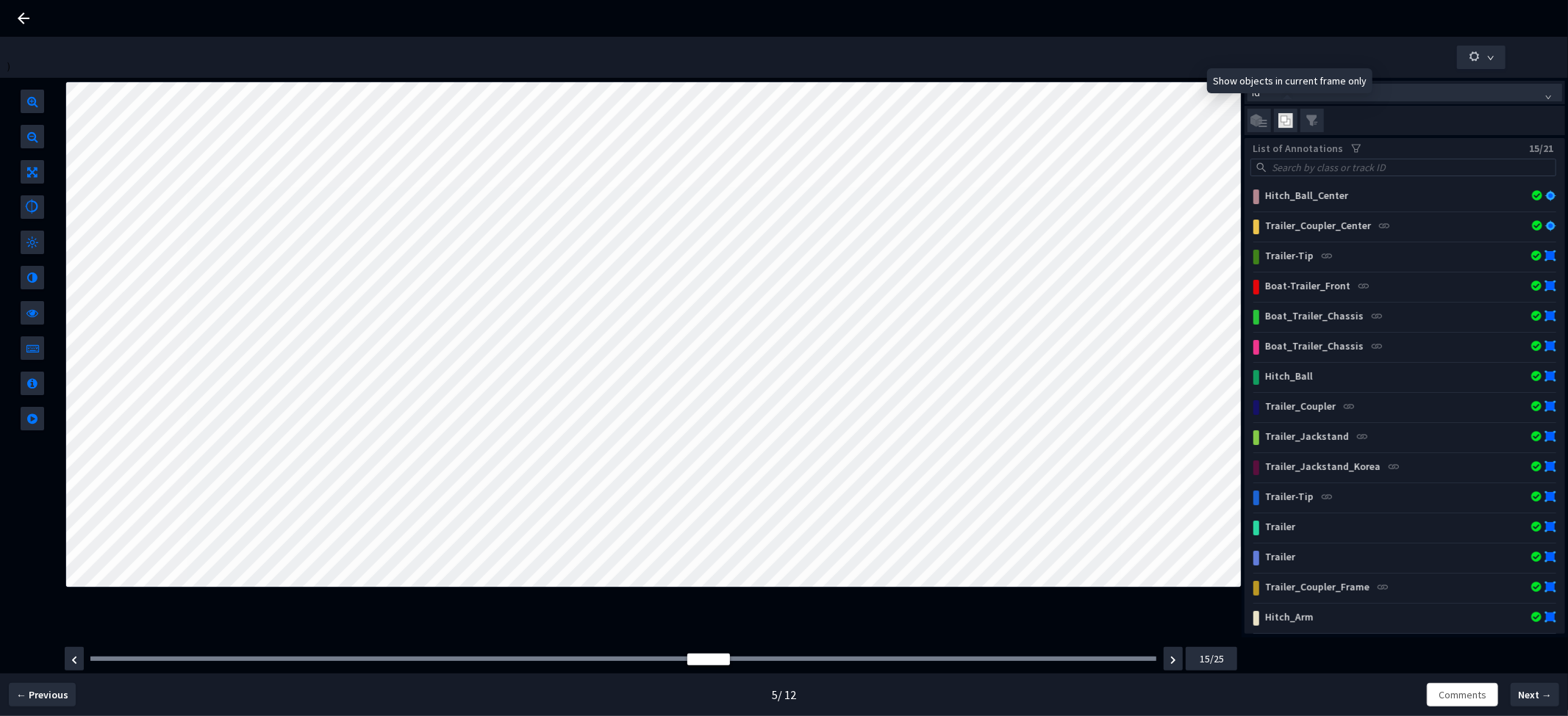
click at [1283, 123] on img at bounding box center [1285, 121] width 15 height 16
click at [0, 0] on input "checkbox" at bounding box center [0, 0] width 0 height 0
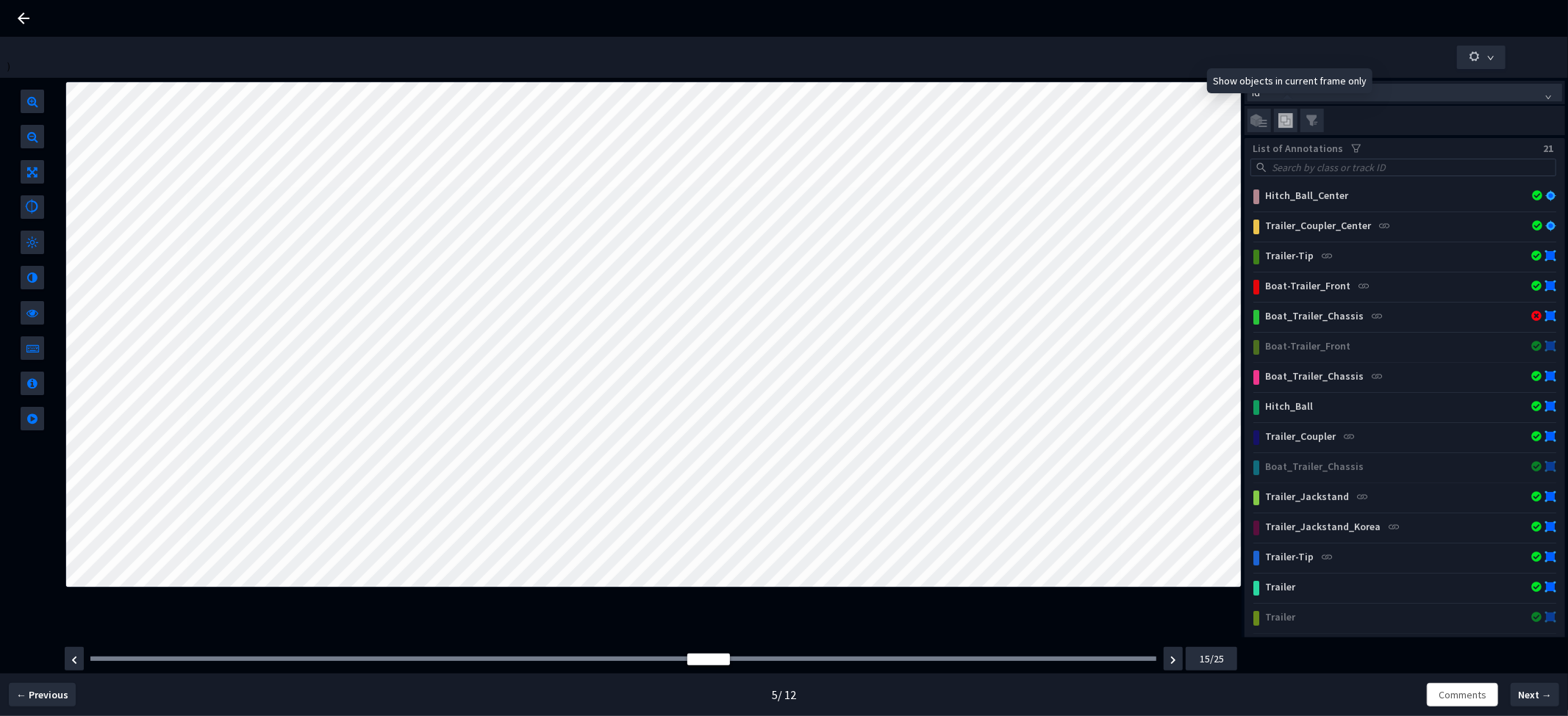
click at [1283, 123] on img at bounding box center [1285, 121] width 15 height 16
click at [0, 0] on input "checkbox" at bounding box center [0, 0] width 0 height 0
